Goal: Navigation & Orientation: Find specific page/section

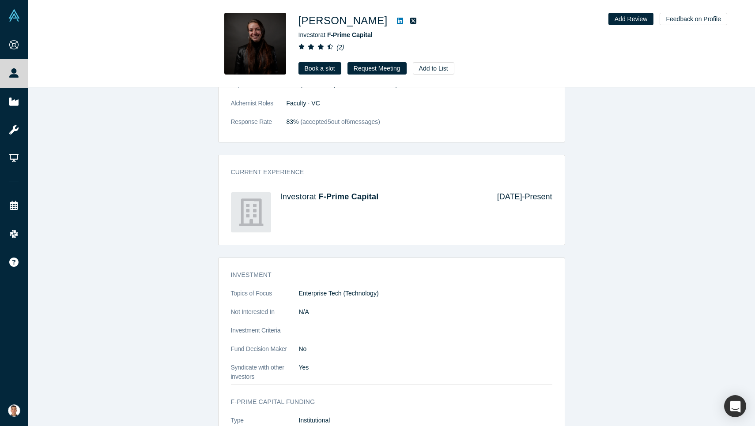
scroll to position [6, 0]
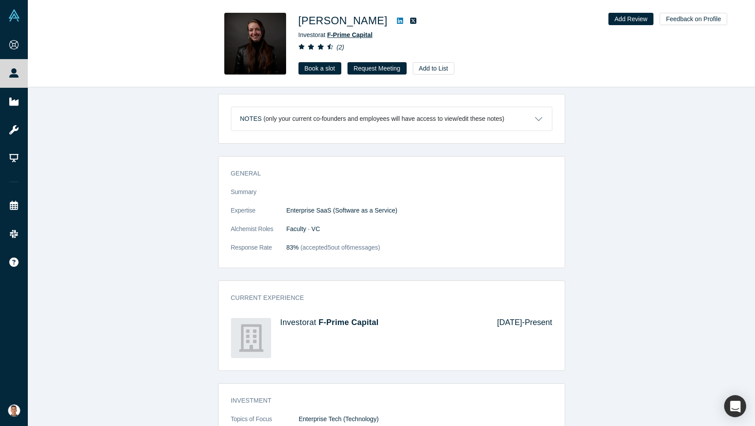
click at [333, 34] on span "F-Prime Capital" at bounding box center [349, 34] width 45 height 7
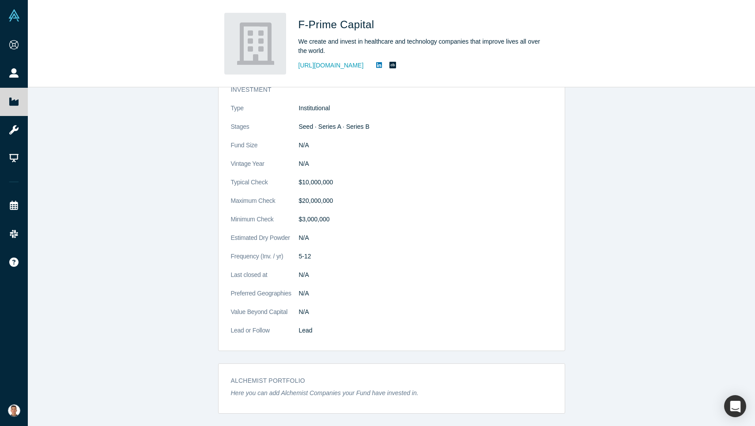
scroll to position [457, 0]
